Goal: Use online tool/utility: Utilize a website feature to perform a specific function

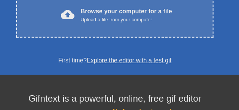
scroll to position [171, 0]
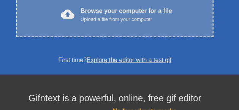
click at [98, 23] on div "Upload a file from your computer" at bounding box center [125, 20] width 91 height 8
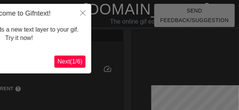
scroll to position [19, 0]
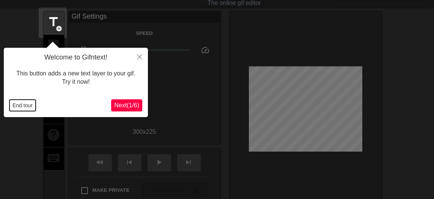
drag, startPoint x: 222, startPoint y: 0, endPoint x: 27, endPoint y: 107, distance: 222.7
click at [27, 107] on button "End tour" at bounding box center [22, 105] width 26 height 11
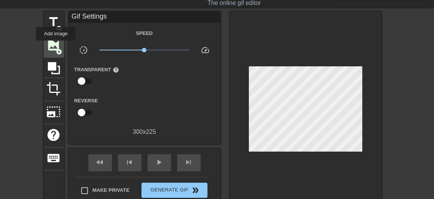
click at [56, 46] on span "image" at bounding box center [54, 45] width 14 height 14
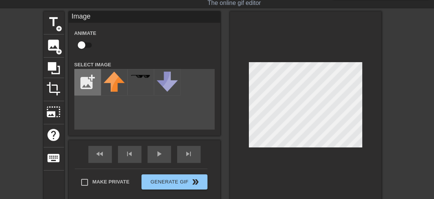
click at [87, 87] on input "file" at bounding box center [88, 82] width 26 height 26
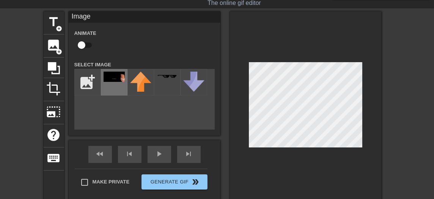
click at [114, 82] on img at bounding box center [114, 77] width 21 height 10
click at [238, 52] on div at bounding box center [306, 106] width 152 height 191
click at [238, 109] on div at bounding box center [306, 106] width 152 height 191
click at [238, 48] on div at bounding box center [306, 106] width 152 height 191
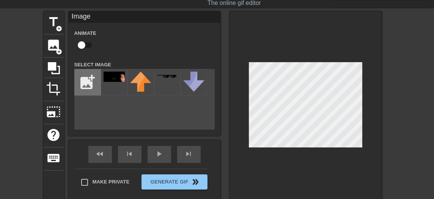
click at [86, 88] on input "file" at bounding box center [88, 82] width 26 height 26
type input "C:\fakepath\10062025205956.jpg"
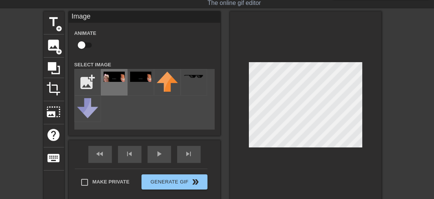
click at [117, 82] on img at bounding box center [114, 77] width 21 height 10
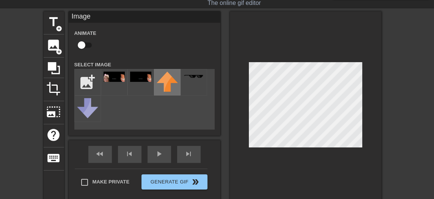
click at [165, 92] on img at bounding box center [167, 82] width 21 height 20
click at [165, 84] on img at bounding box center [167, 82] width 21 height 20
click at [143, 88] on div at bounding box center [141, 82] width 27 height 27
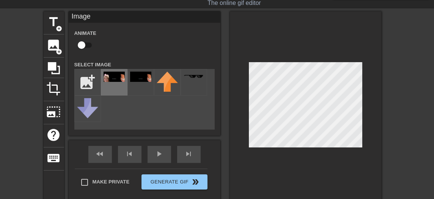
click at [115, 82] on img at bounding box center [114, 77] width 21 height 10
click at [156, 109] on div "fast_rewind skip_previous play_arrow skip_next" at bounding box center [145, 154] width 124 height 28
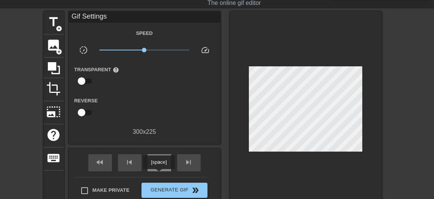
click at [159, 109] on span "play_arrow" at bounding box center [159, 162] width 9 height 9
drag, startPoint x: 144, startPoint y: 52, endPoint x: 185, endPoint y: 57, distance: 41.2
click at [185, 57] on div "x8.61" at bounding box center [144, 52] width 101 height 12
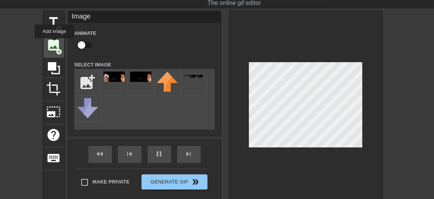
click at [54, 44] on span "image" at bounding box center [54, 45] width 14 height 14
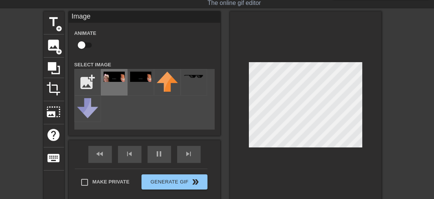
click at [114, 82] on img at bounding box center [114, 77] width 21 height 10
click at [238, 109] on div at bounding box center [306, 106] width 152 height 191
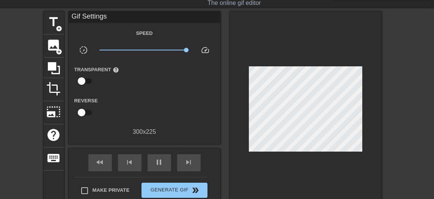
click at [238, 109] on div at bounding box center [306, 110] width 152 height 199
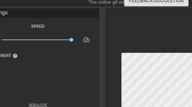
scroll to position [19, 0]
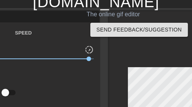
drag, startPoint x: 429, startPoint y: 0, endPoint x: 114, endPoint y: 63, distance: 320.7
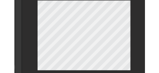
scroll to position [88, 83]
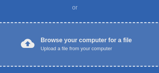
scroll to position [164, 0]
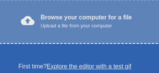
click at [85, 30] on div "Upload a file from your computer" at bounding box center [86, 26] width 91 height 8
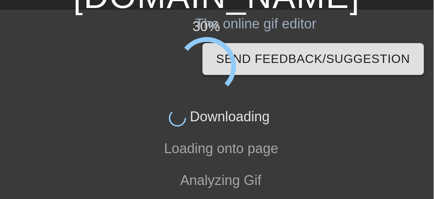
scroll to position [0, 0]
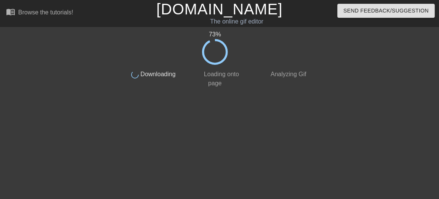
drag, startPoint x: 156, startPoint y: 2, endPoint x: 267, endPoint y: 105, distance: 151.7
click at [159, 72] on html "menu_book Browse the tutorials! Gifntext.com The online gif editor Send Feedbac…" at bounding box center [219, 45] width 439 height 91
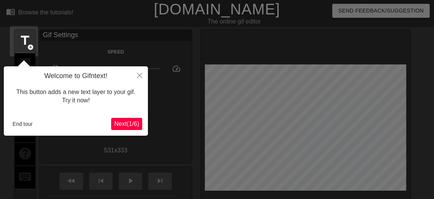
scroll to position [19, 0]
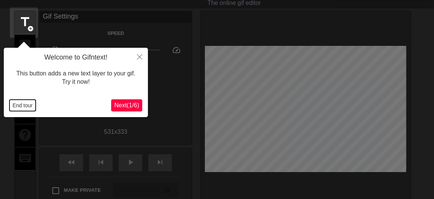
click at [24, 72] on button "End tour" at bounding box center [22, 105] width 26 height 11
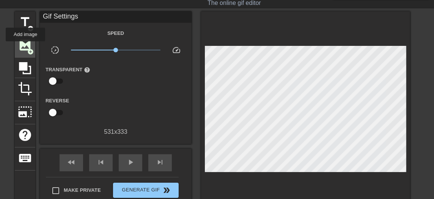
click at [25, 47] on span "image" at bounding box center [25, 45] width 14 height 14
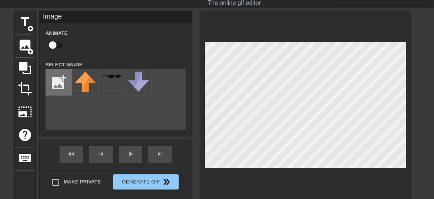
click at [57, 72] on input "file" at bounding box center [59, 82] width 26 height 26
type input "C:\fakepath\10062025200237.jpg"
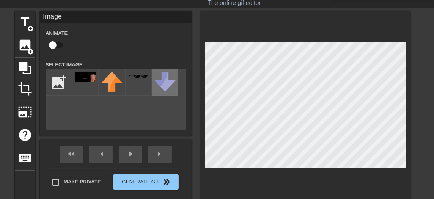
drag, startPoint x: 84, startPoint y: 88, endPoint x: 155, endPoint y: 91, distance: 70.7
click at [86, 72] on div at bounding box center [85, 82] width 27 height 27
click at [159, 31] on div at bounding box center [305, 106] width 209 height 191
click at [159, 72] on div at bounding box center [305, 106] width 209 height 191
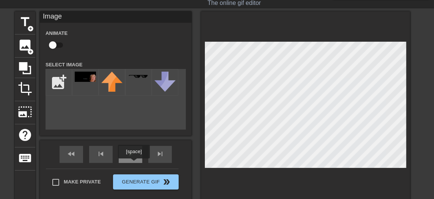
click at [134, 72] on div "fast_rewind skip_previous play_arrow skip_next" at bounding box center [116, 154] width 124 height 28
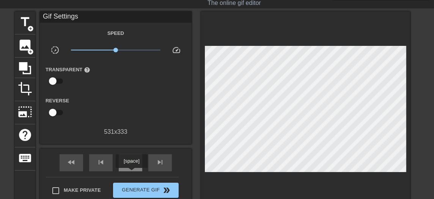
click at [131, 72] on span "play_arrow" at bounding box center [130, 162] width 9 height 9
drag, startPoint x: 113, startPoint y: 54, endPoint x: 118, endPoint y: 56, distance: 5.4
click at [118, 55] on span "x1.19" at bounding box center [116, 50] width 90 height 9
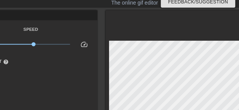
scroll to position [18, 0]
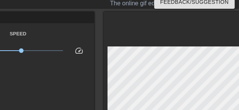
drag, startPoint x: 403, startPoint y: 1, endPoint x: 162, endPoint y: 42, distance: 244.9
click at [159, 42] on div at bounding box center [208, 111] width 209 height 199
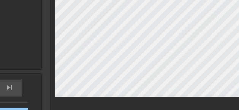
scroll to position [94, 72]
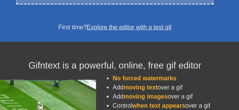
scroll to position [228, 0]
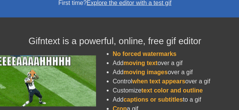
scroll to position [152, 0]
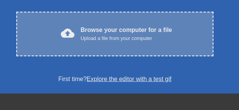
click at [139, 42] on div "Browse your computer for a file Upload a file from your computer" at bounding box center [125, 33] width 91 height 17
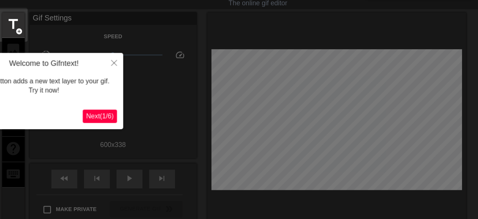
scroll to position [19, 0]
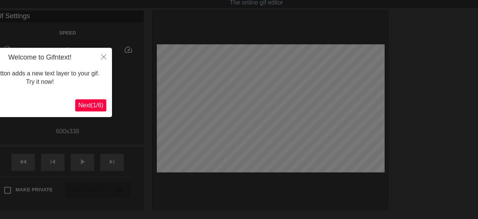
click at [110, 90] on div "Welcome to Gifntext! This button adds a new text layer to your gif. Try it now!…" at bounding box center [40, 82] width 144 height 69
click at [105, 56] on icon "Close" at bounding box center [103, 56] width 5 height 5
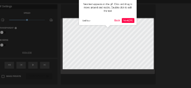
scroll to position [0, 0]
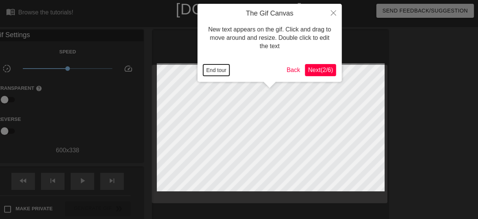
click at [219, 71] on button "End tour" at bounding box center [216, 70] width 26 height 11
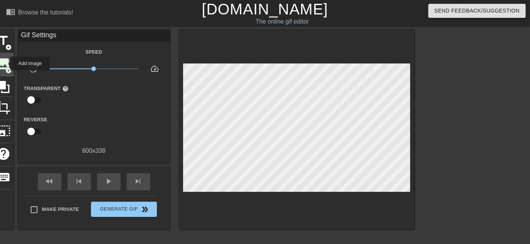
drag, startPoint x: 441, startPoint y: 2, endPoint x: 5, endPoint y: 63, distance: 440.3
click at [5, 63] on span "image" at bounding box center [3, 64] width 14 height 14
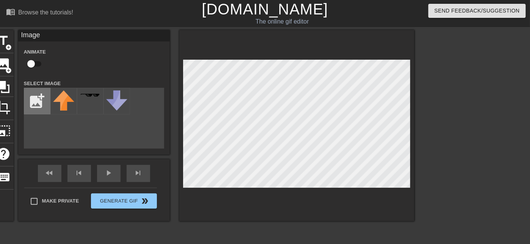
click at [35, 105] on input "file" at bounding box center [37, 101] width 26 height 26
type input "C:\fakepath\557633759_1605116290784106_6142011167281647416_n.jpg"
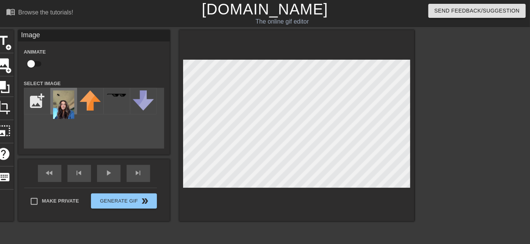
click at [61, 109] on img at bounding box center [63, 104] width 21 height 28
click at [238, 109] on div "title add_circle image add_circle crop photo_size_select_large help keyboard Im…" at bounding box center [204, 144] width 422 height 228
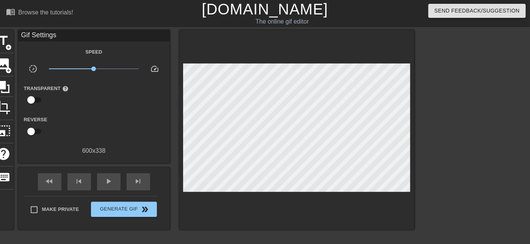
click at [109, 109] on div "fast_rewind skip_previous play_arrow skip_next" at bounding box center [94, 181] width 124 height 28
click at [109, 109] on span "play_arrow" at bounding box center [108, 180] width 9 height 9
drag, startPoint x: 92, startPoint y: 70, endPoint x: 81, endPoint y: 71, distance: 11.1
click at [81, 71] on span "x0.550" at bounding box center [82, 68] width 5 height 5
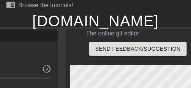
drag, startPoint x: 500, startPoint y: 1, endPoint x: 73, endPoint y: 44, distance: 428.7
click at [73, 38] on div "The online gif editor" at bounding box center [112, 33] width 225 height 9
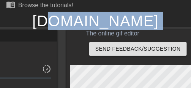
drag, startPoint x: 73, startPoint y: 44, endPoint x: 59, endPoint y: 31, distance: 19.3
click at [59, 31] on div "[DOMAIN_NAME] The online gif editor" at bounding box center [95, 25] width 202 height 26
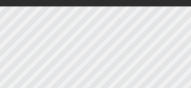
scroll to position [55, 89]
